Goal: Information Seeking & Learning: Learn about a topic

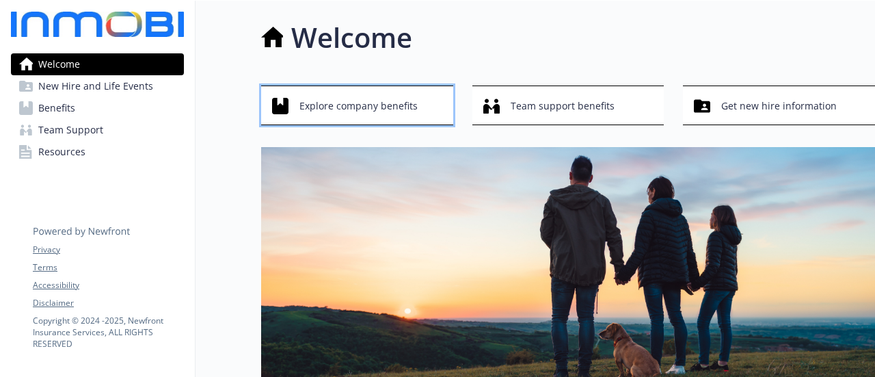
click at [328, 101] on span "Explore company benefits" at bounding box center [358, 106] width 118 height 26
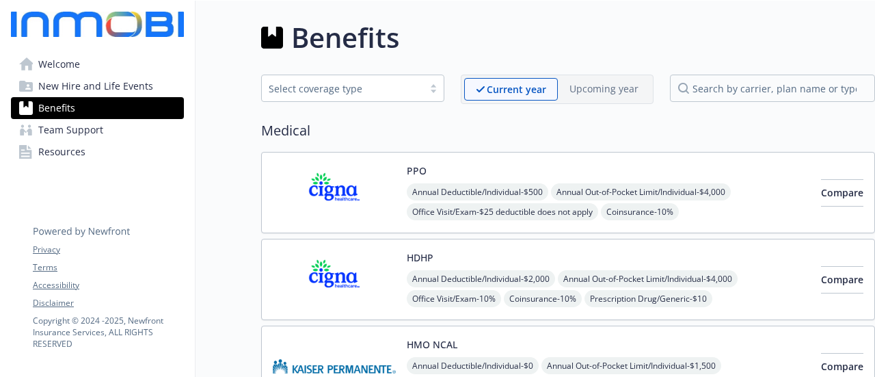
click at [656, 42] on div "Benefits" at bounding box center [568, 37] width 614 height 41
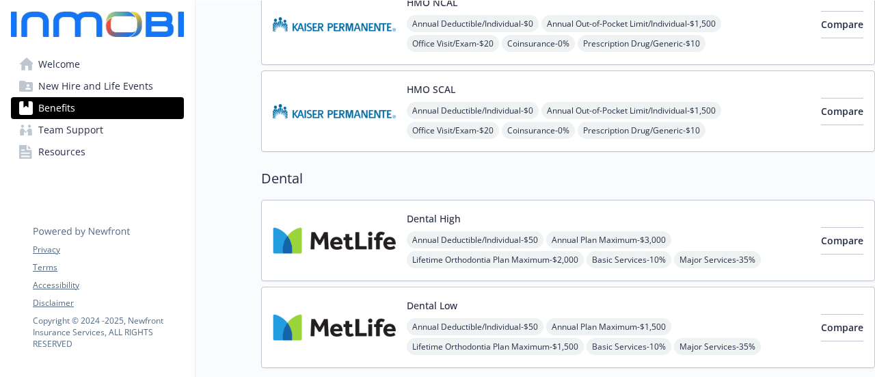
scroll to position [410, 0]
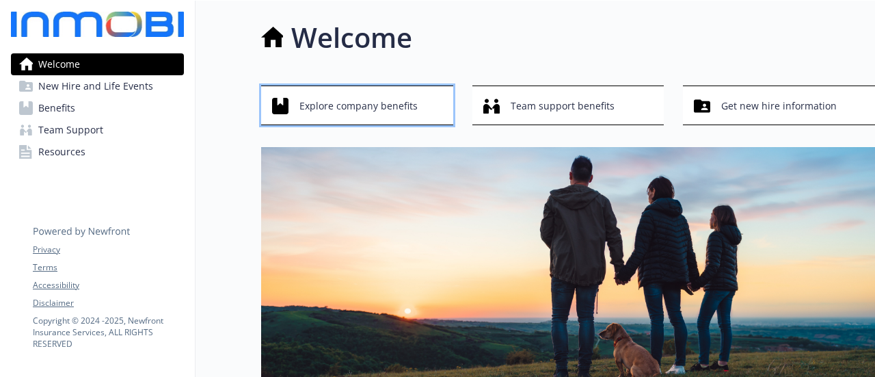
click at [330, 105] on span "Explore company benefits" at bounding box center [358, 106] width 118 height 26
